Goal: Navigation & Orientation: Find specific page/section

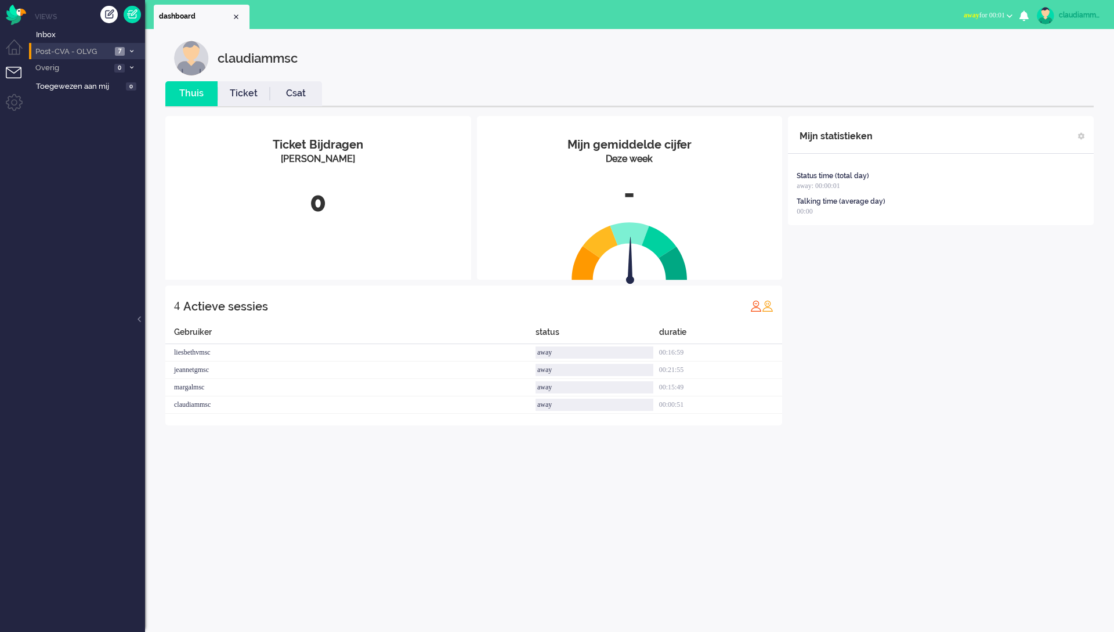
click at [86, 56] on li "Post-CVA - OLVG 7" at bounding box center [87, 51] width 116 height 17
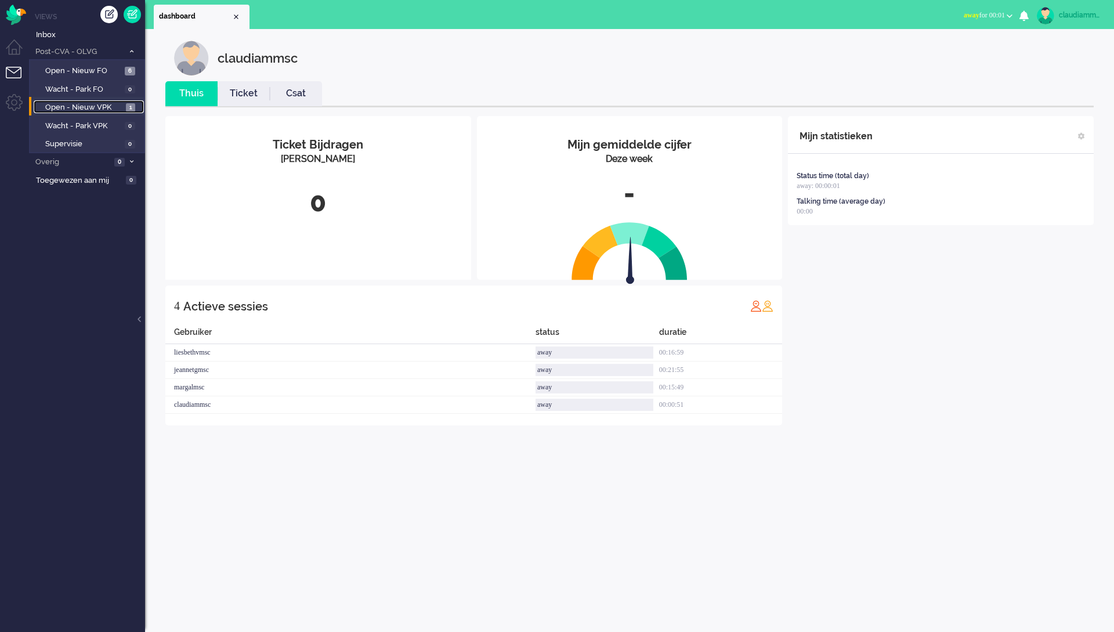
click at [106, 108] on span "Open - Nieuw VPK" at bounding box center [84, 107] width 78 height 11
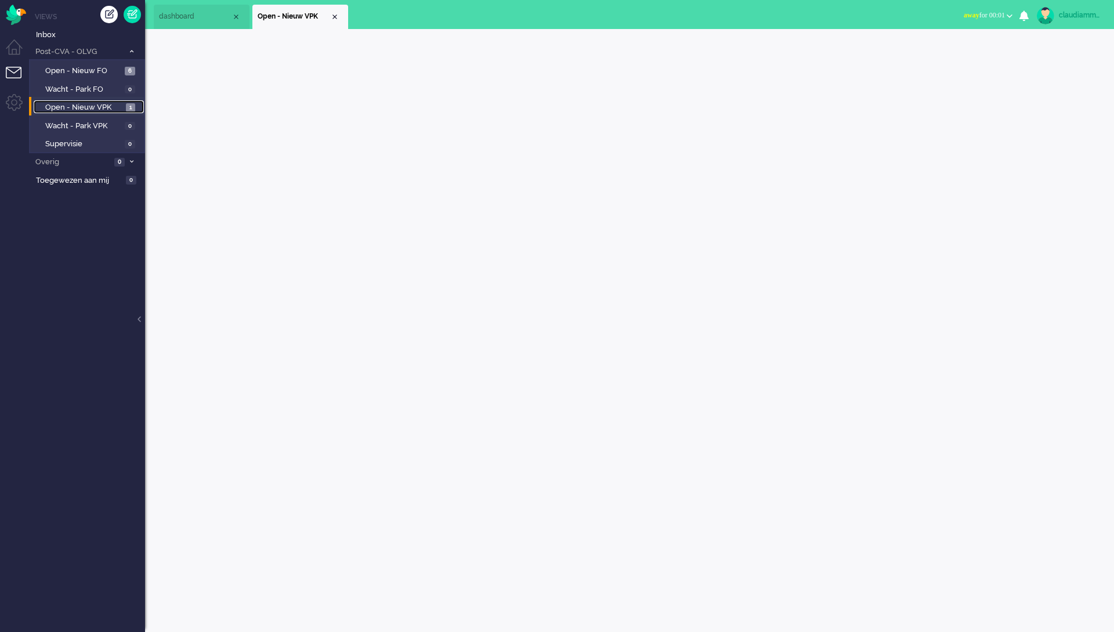
click at [81, 105] on span "Open - Nieuw VPK" at bounding box center [84, 107] width 78 height 11
click at [337, 21] on li "Open - Nieuw VPK" at bounding box center [300, 17] width 96 height 24
click at [334, 16] on div "Close tab" at bounding box center [334, 16] width 9 height 9
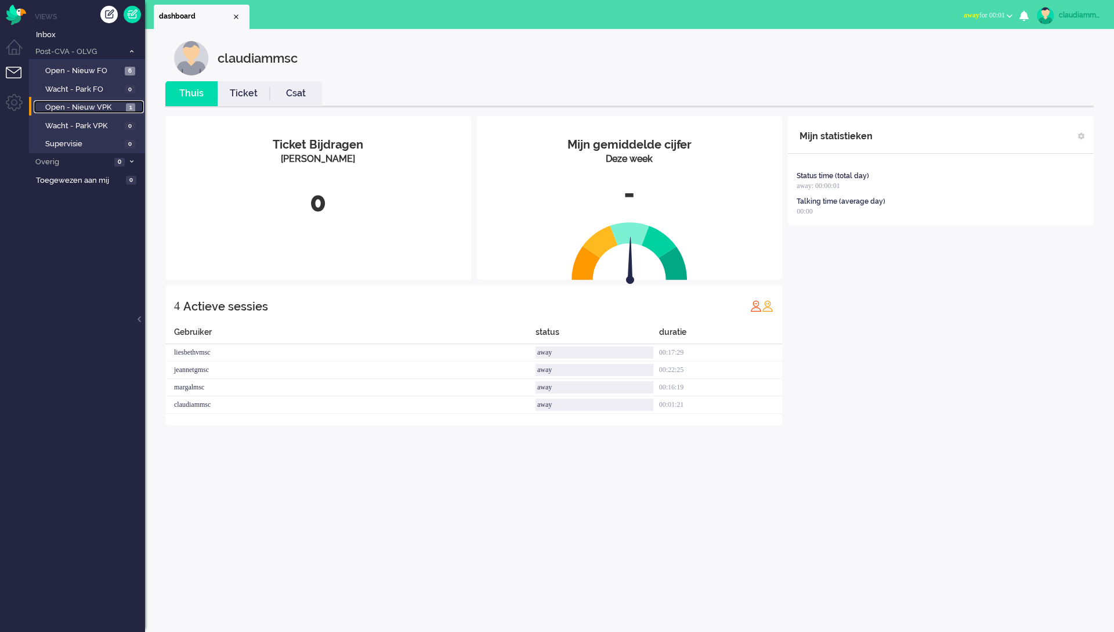
click at [50, 104] on span "Open - Nieuw VPK" at bounding box center [84, 107] width 78 height 11
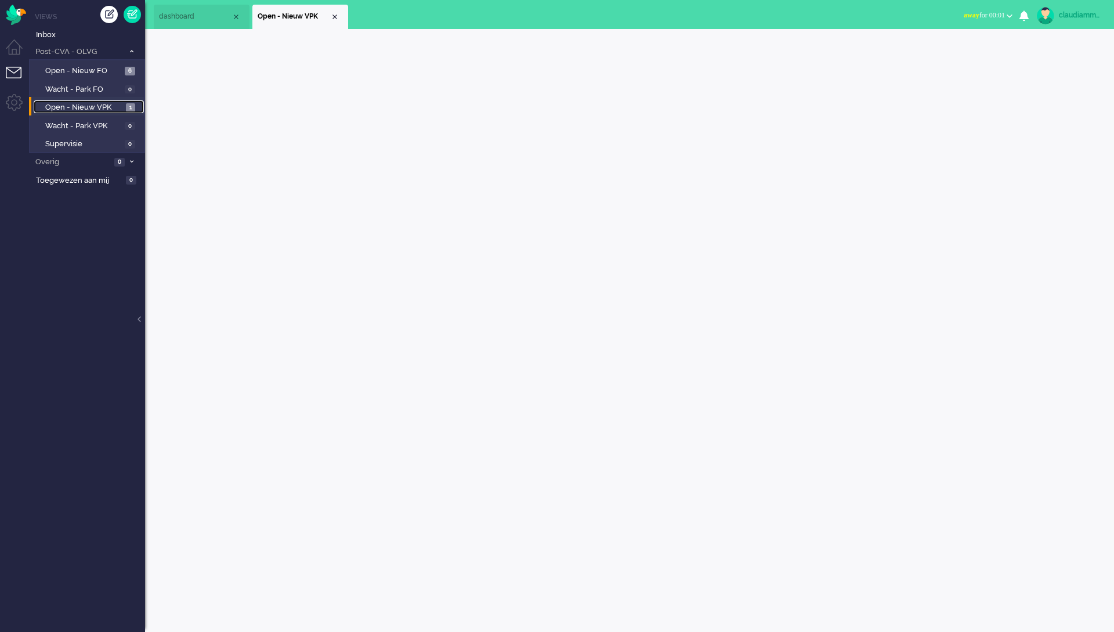
click at [127, 104] on span "1" at bounding box center [130, 107] width 9 height 9
click at [35, 306] on ul "Views Inbox Post-CVA - OLVG 7 Open - Nieuw FO 6 Wacht - Park FO 0 Open - Nieuw …" at bounding box center [87, 316] width 116 height 632
click at [88, 106] on span "Open - Nieuw VPK" at bounding box center [84, 107] width 78 height 11
click at [468, 111] on div "claudiammsc Thuis Ticket Csat Mijn gemiddelde cijfer Deze week - Ticket Bijdrag…" at bounding box center [629, 330] width 969 height 603
click at [295, 19] on span "Open - Nieuw VPK" at bounding box center [294, 17] width 73 height 10
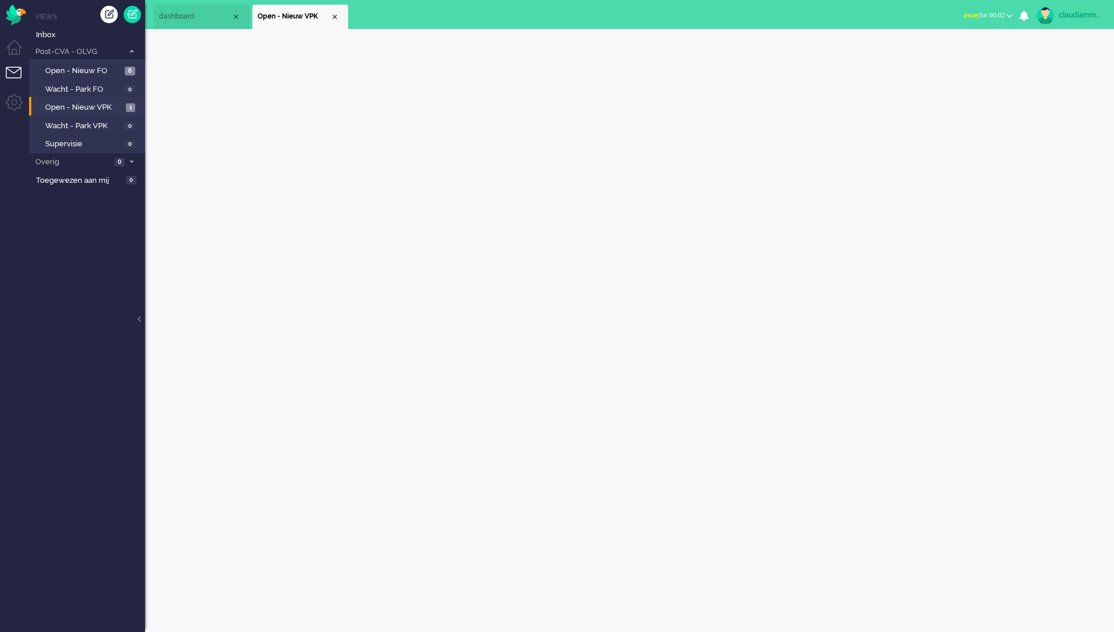
click at [300, 21] on span "Open - Nieuw VPK" at bounding box center [294, 17] width 73 height 10
click at [200, 13] on span "dashboard" at bounding box center [195, 17] width 73 height 10
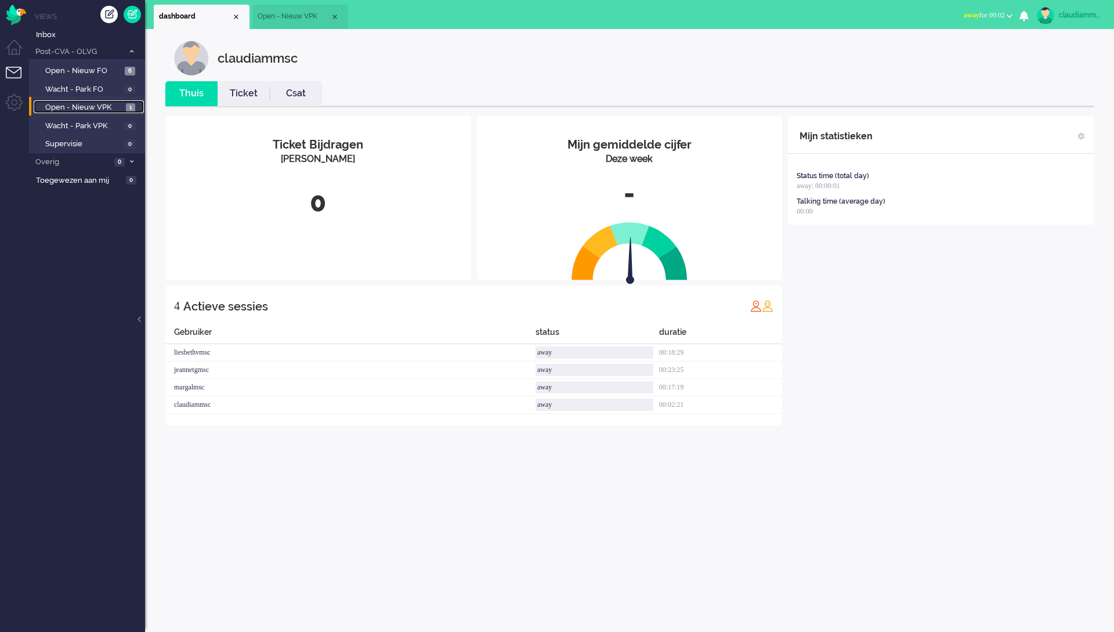
click at [93, 107] on span "Open - Nieuw VPK" at bounding box center [84, 107] width 78 height 11
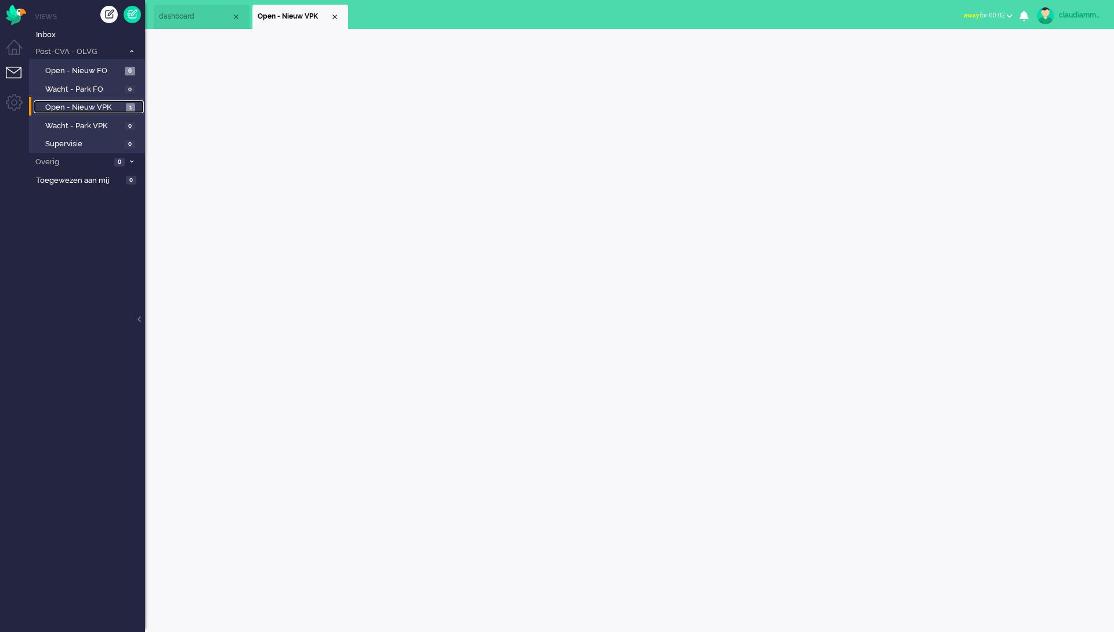
click at [164, 17] on span "dashboard" at bounding box center [195, 17] width 73 height 10
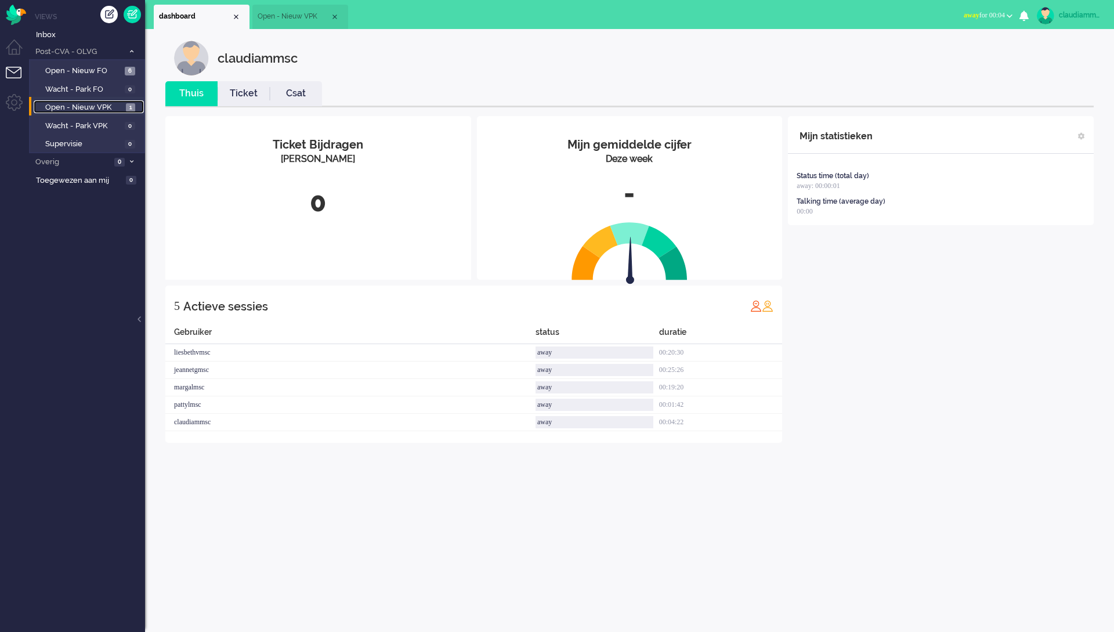
click at [290, 20] on span "Open - Nieuw VPK" at bounding box center [294, 17] width 73 height 10
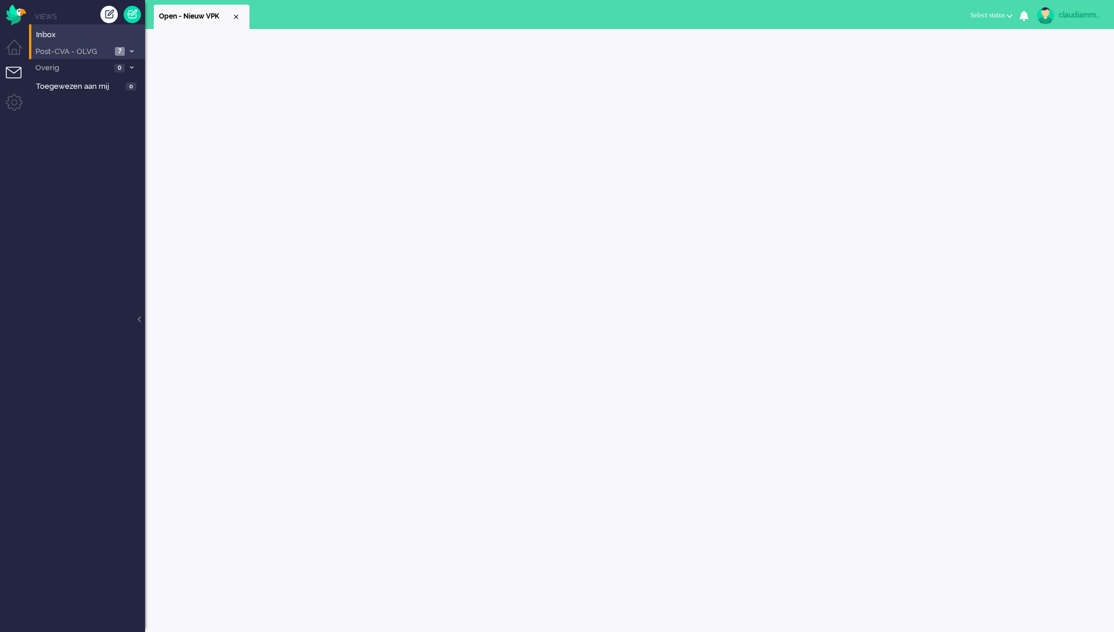
click at [103, 56] on li "Post-CVA - OLVG 7" at bounding box center [87, 51] width 116 height 17
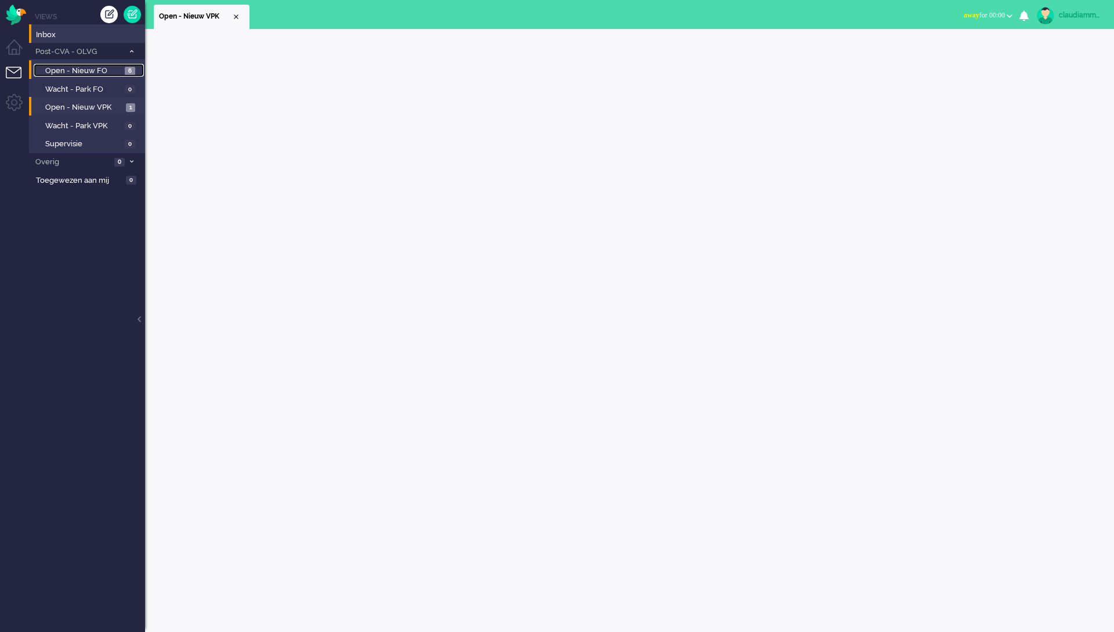
click at [111, 74] on span "Open - Nieuw FO" at bounding box center [83, 71] width 77 height 11
click at [103, 106] on span "Open - Nieuw VPK" at bounding box center [84, 107] width 78 height 11
click at [100, 108] on span "Open - Nieuw VPK" at bounding box center [84, 107] width 78 height 11
click at [1007, 14] on b "button" at bounding box center [1010, 16] width 6 height 4
click at [939, 50] on label "Online" at bounding box center [964, 52] width 92 height 10
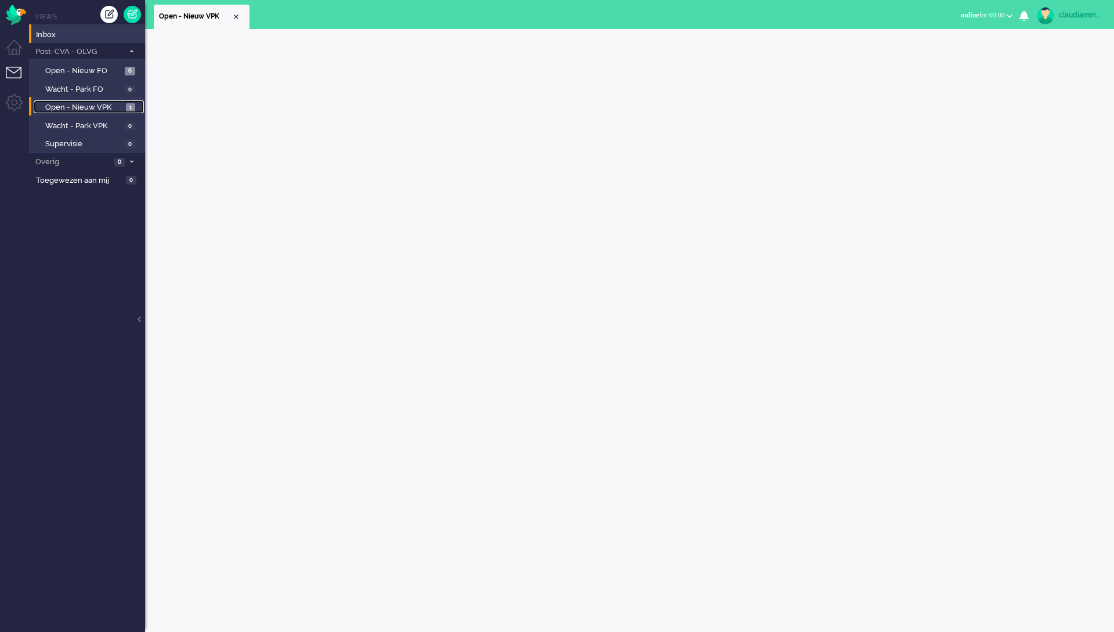
click at [88, 109] on span "Open - Nieuw VPK" at bounding box center [84, 107] width 78 height 11
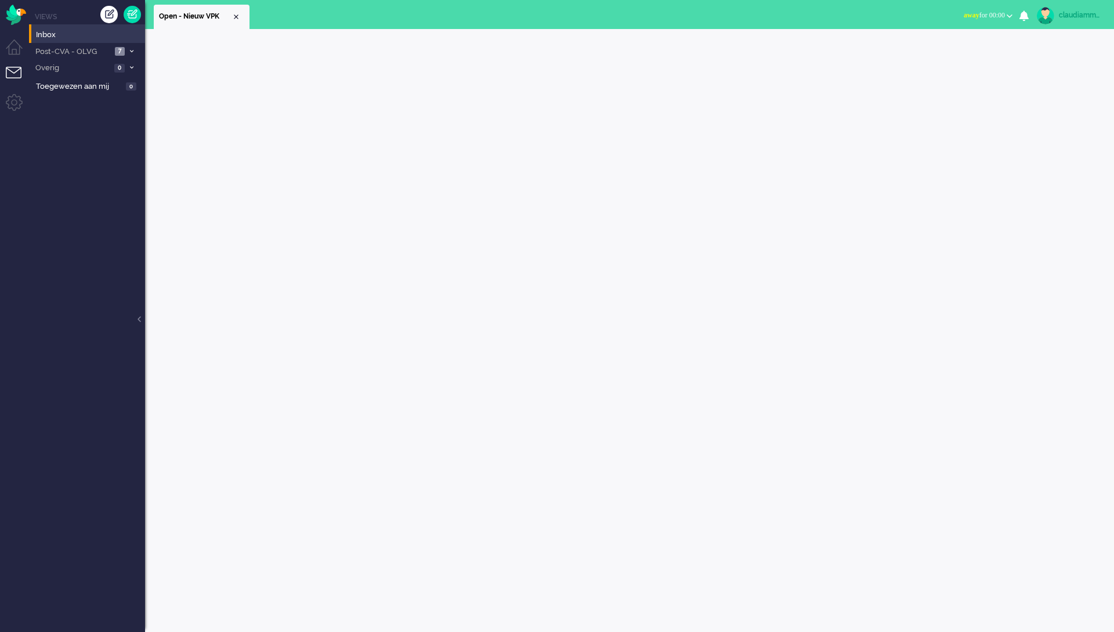
click at [993, 2] on ul "Away Online Outbound pending away for 00:00 Away Online Outbound pending 0 Rece…" at bounding box center [1035, 14] width 157 height 29
click at [102, 50] on span "Post-CVA - OLVG" at bounding box center [73, 51] width 78 height 11
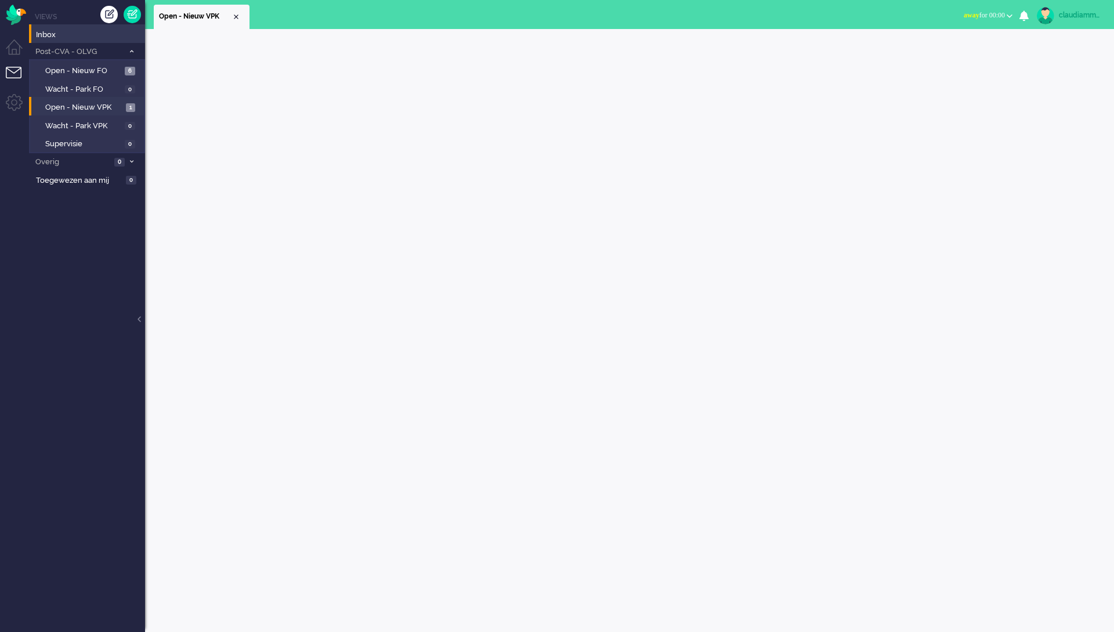
click at [975, 5] on li "Away Online Outbound pending away for 00:00 Away Online Outbound pending" at bounding box center [988, 16] width 63 height 26
click at [975, 12] on span "away for 00:00" at bounding box center [984, 15] width 41 height 8
click at [956, 55] on label "Online" at bounding box center [964, 52] width 92 height 10
click at [103, 107] on span "Open - Nieuw VPK" at bounding box center [84, 107] width 78 height 11
click at [243, 17] on li "Open - Nieuw VPK" at bounding box center [202, 17] width 96 height 24
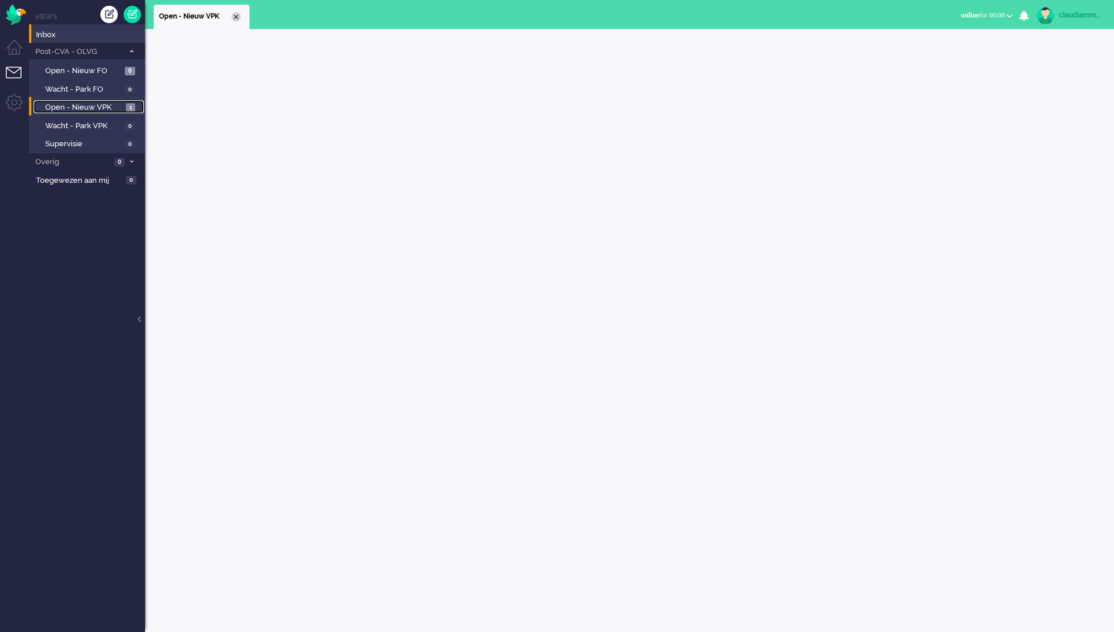
click at [238, 21] on div "Close tab" at bounding box center [235, 16] width 9 height 9
click at [86, 109] on span "Open - Nieuw VPK" at bounding box center [84, 107] width 78 height 11
click at [131, 109] on span "1" at bounding box center [130, 107] width 9 height 9
click at [58, 103] on span "Open - Nieuw VPK" at bounding box center [84, 107] width 78 height 11
click at [308, 146] on div at bounding box center [629, 330] width 969 height 603
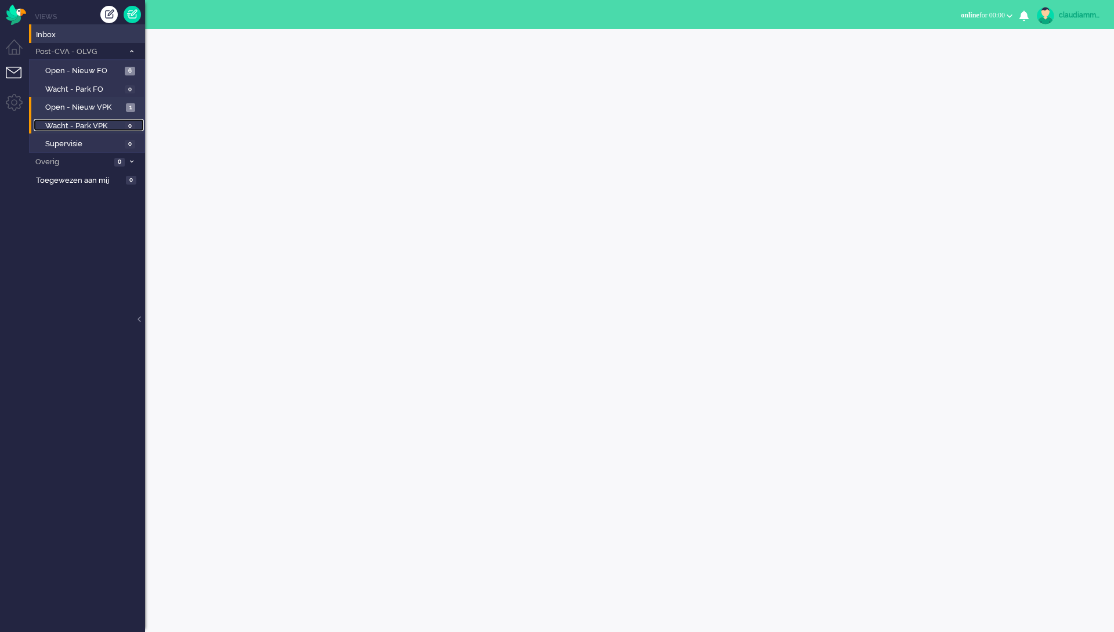
click at [68, 124] on span "Wacht - Park VPK" at bounding box center [83, 126] width 77 height 11
click at [79, 108] on span "Open - Nieuw VPK" at bounding box center [84, 107] width 78 height 11
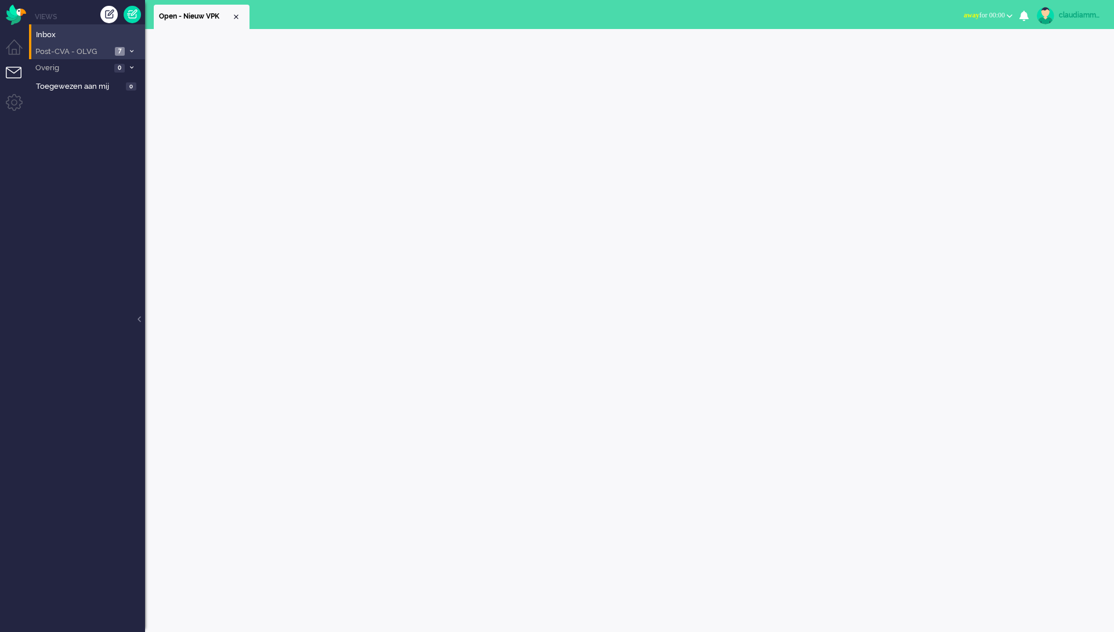
drag, startPoint x: 94, startPoint y: 48, endPoint x: 109, endPoint y: 46, distance: 15.2
click at [94, 48] on span "Post-CVA - OLVG" at bounding box center [73, 51] width 78 height 11
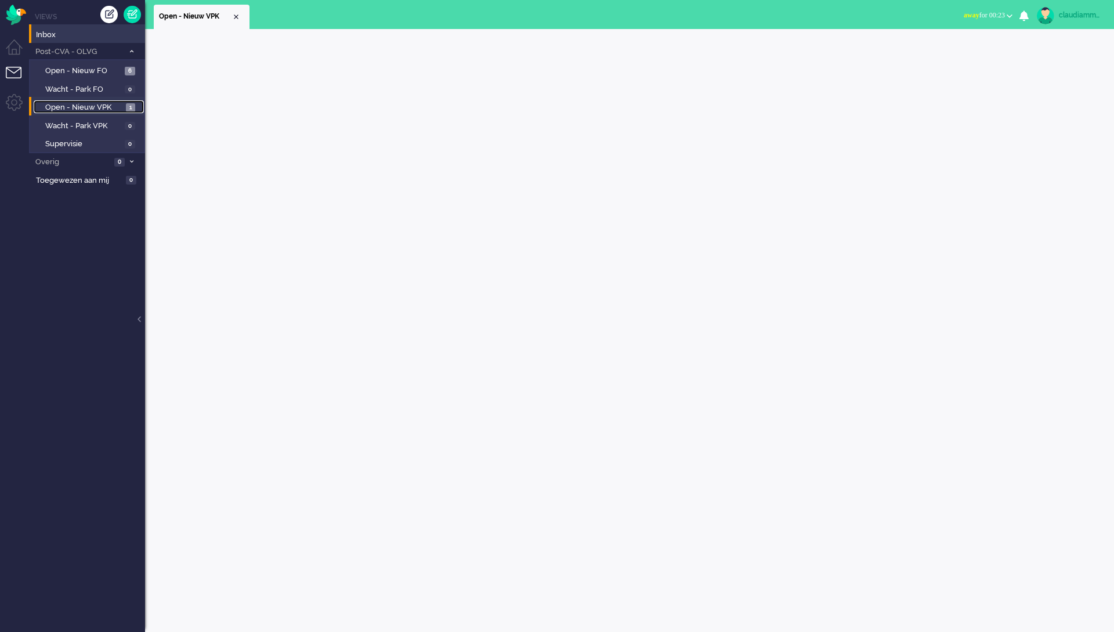
click at [93, 109] on span "Open - Nieuw VPK" at bounding box center [84, 107] width 78 height 11
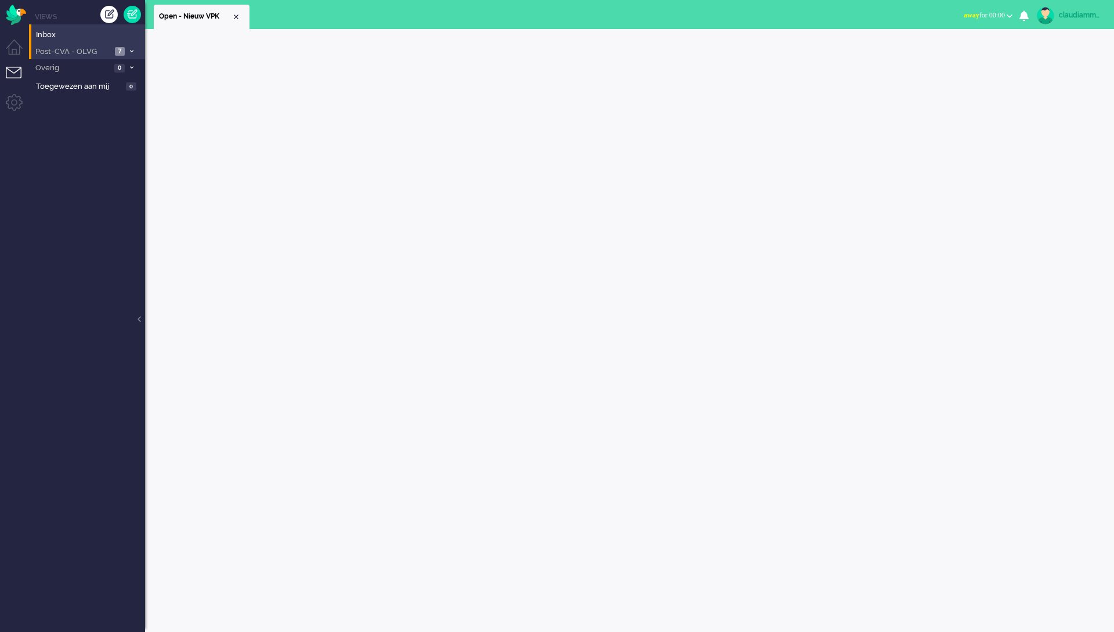
click at [128, 49] on span at bounding box center [131, 51] width 9 height 6
